Goal: Task Accomplishment & Management: Use online tool/utility

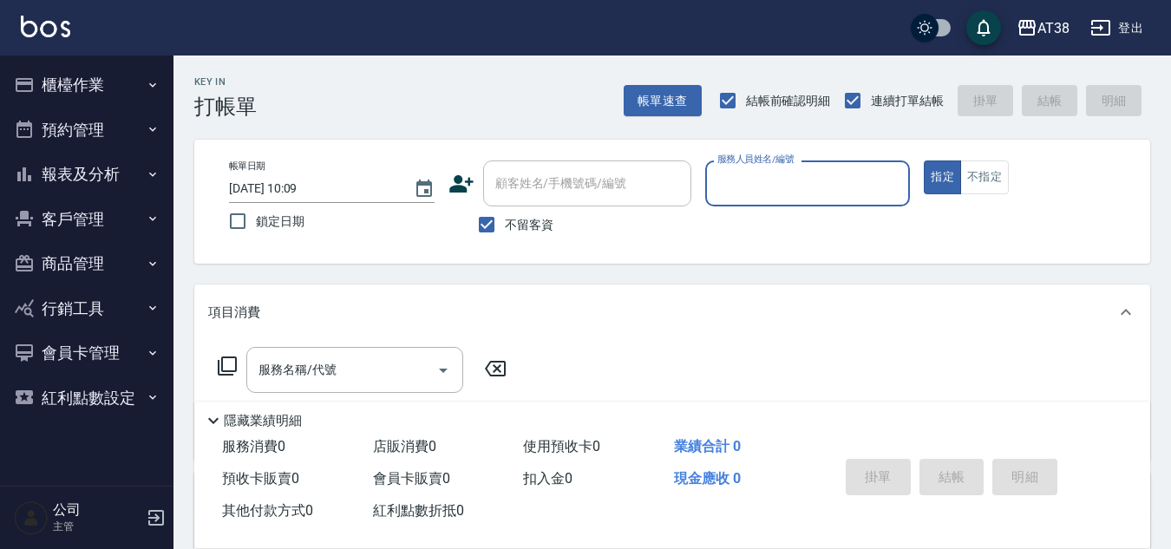
click at [75, 90] on button "櫃檯作業" at bounding box center [87, 84] width 160 height 45
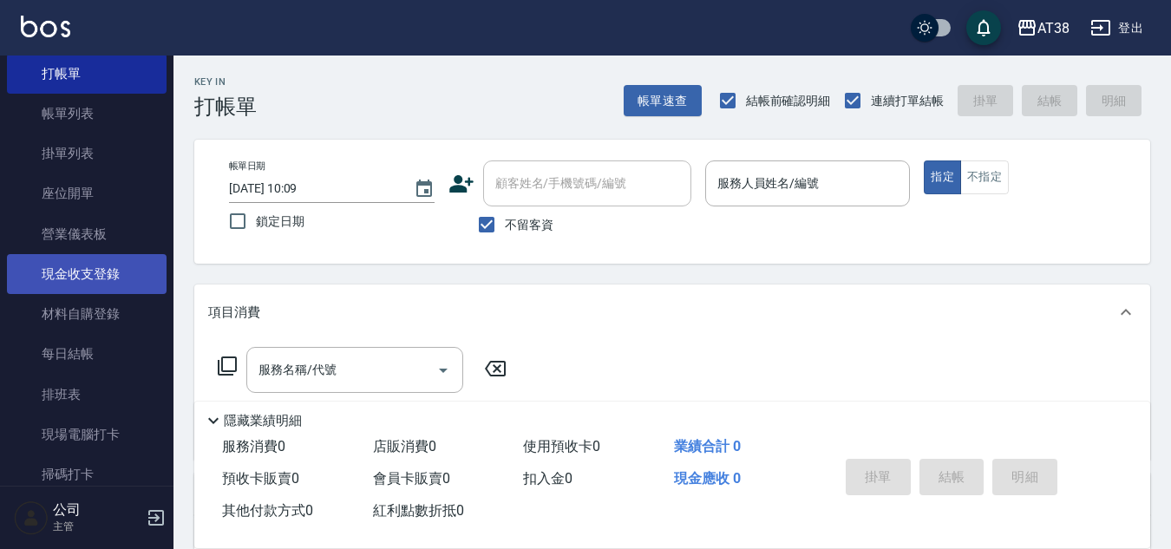
scroll to position [87, 0]
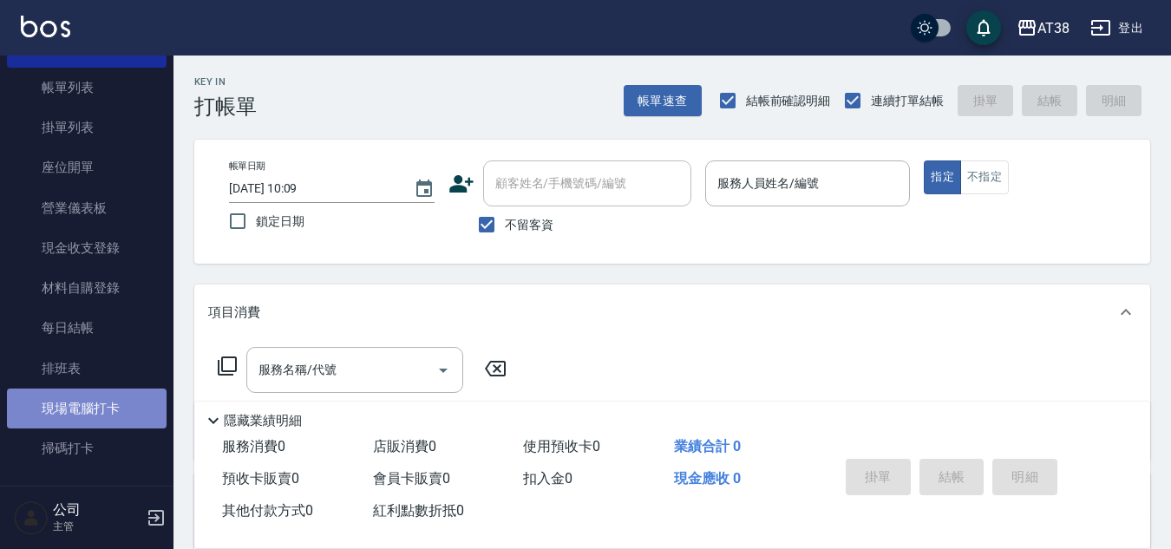
click at [95, 416] on link "現場電腦打卡" at bounding box center [87, 409] width 160 height 40
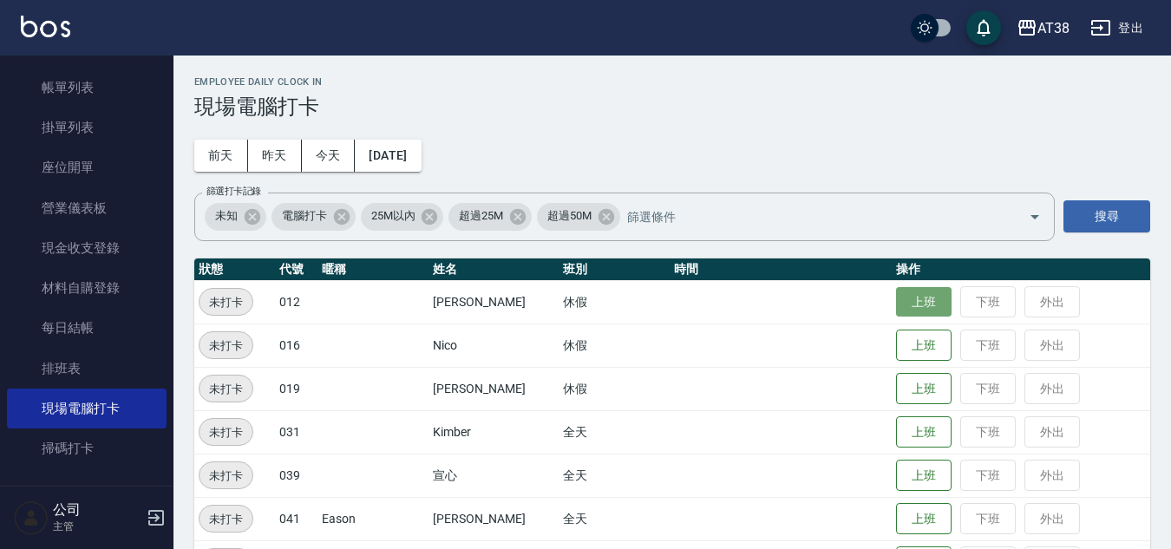
click at [896, 298] on button "上班" at bounding box center [924, 302] width 56 height 30
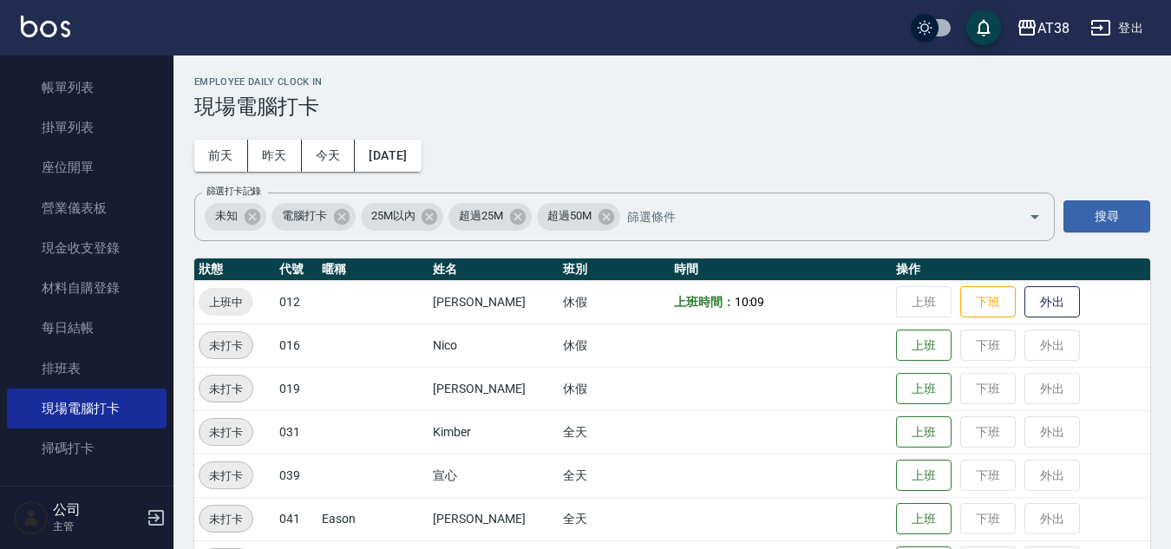
click at [735, 303] on span "10:09" at bounding box center [750, 302] width 30 height 14
click at [916, 303] on td "上班 下班 外出" at bounding box center [1021, 301] width 259 height 43
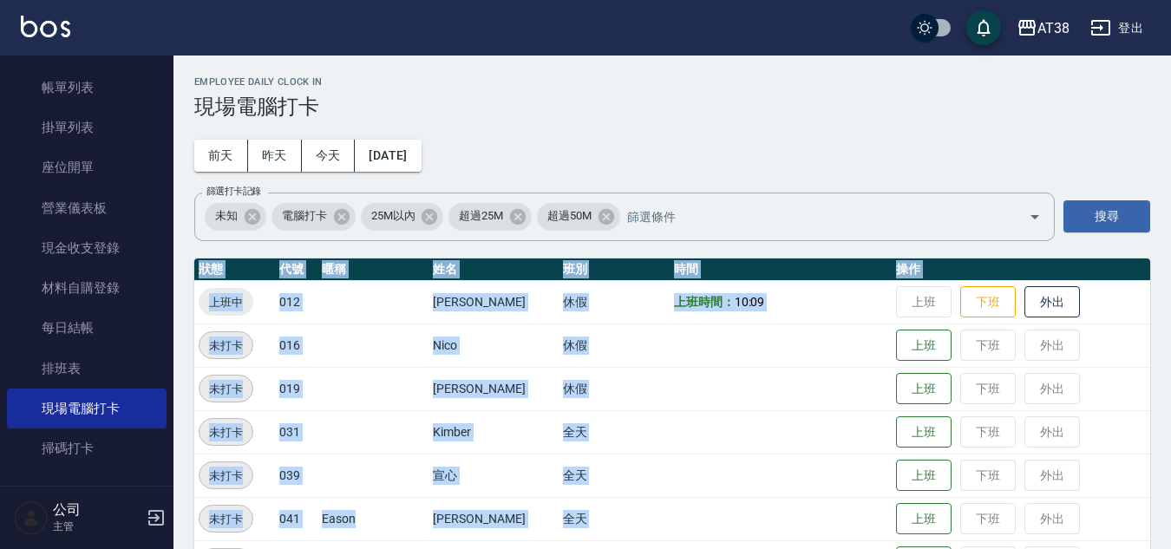
drag, startPoint x: 552, startPoint y: 548, endPoint x: 1179, endPoint y: 1, distance: 832.6
click at [1171, 351] on html "AT38 登出 櫃檯作業 打帳單 帳單列表 掛單列表 座位開單 營業儀表板 現金收支登錄 材料自購登錄 每日結帳 排班表 現場電腦打卡 掃碼打卡 預約管理 預…" at bounding box center [585, 303] width 1171 height 606
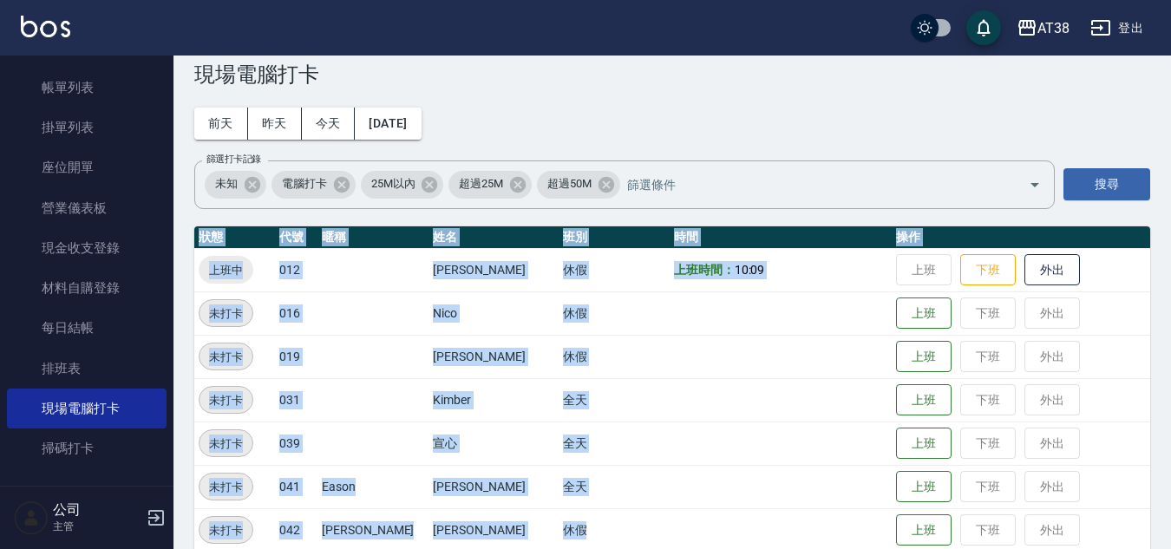
scroll to position [56, 0]
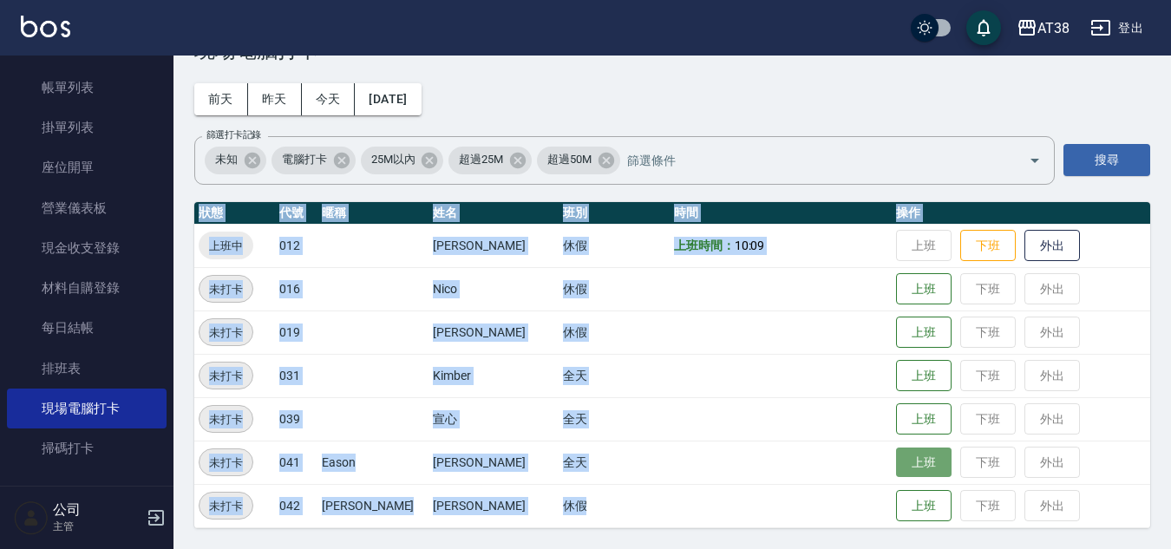
click at [904, 464] on button "上班" at bounding box center [924, 463] width 56 height 30
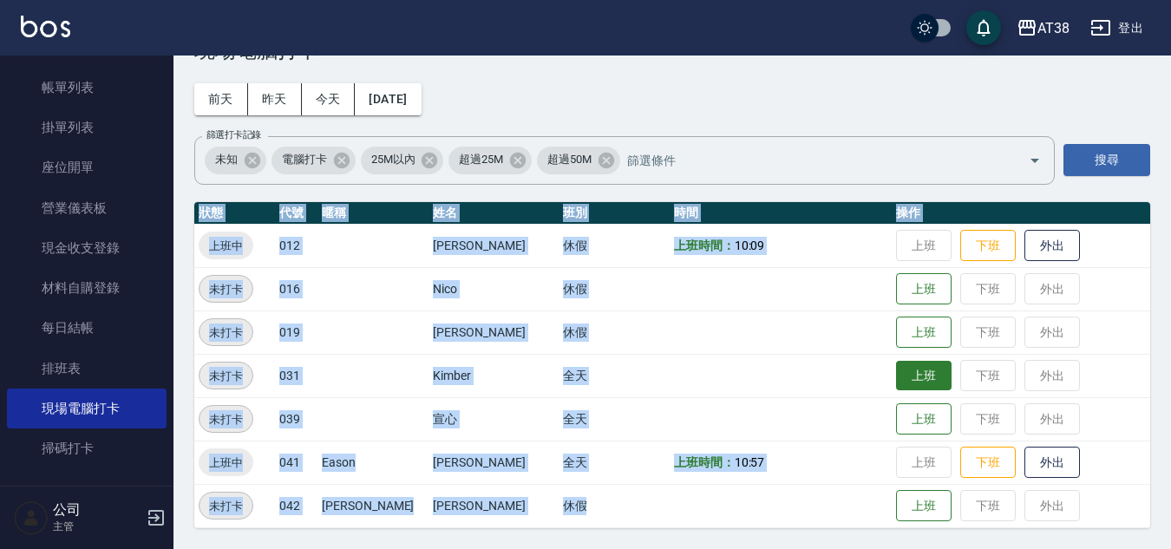
click at [920, 383] on button "上班" at bounding box center [924, 376] width 56 height 30
